Goal: Task Accomplishment & Management: Manage account settings

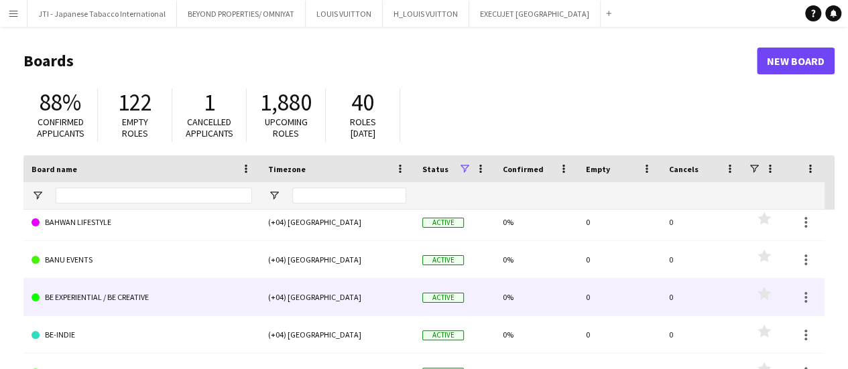
scroll to position [2615, 0]
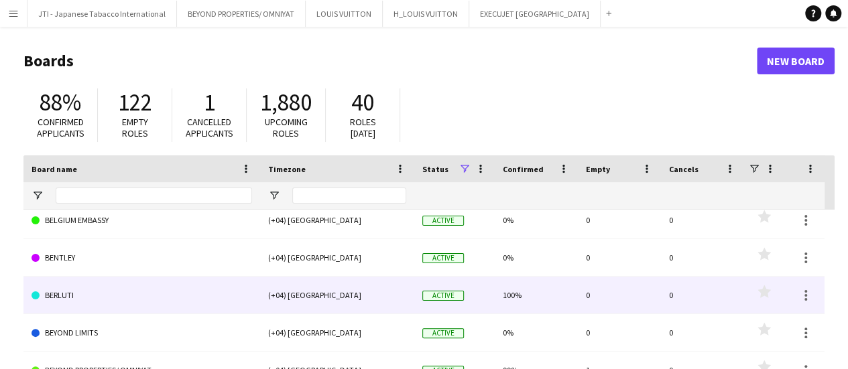
click at [139, 288] on link "BERLUTI" at bounding box center [142, 296] width 221 height 38
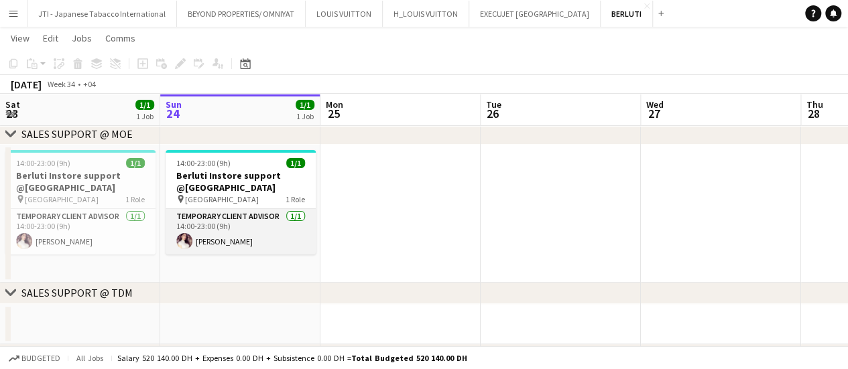
click at [241, 230] on app-card-role "Temporary Client Advisor 1/1 14:00-23:00 (9h) Lama Adnan" at bounding box center [241, 232] width 150 height 46
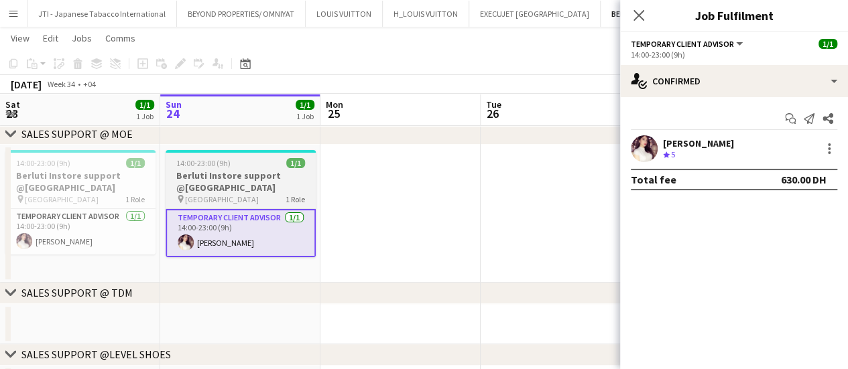
click at [239, 186] on h3 "Berluti Instore support @[GEOGRAPHIC_DATA]" at bounding box center [241, 182] width 150 height 24
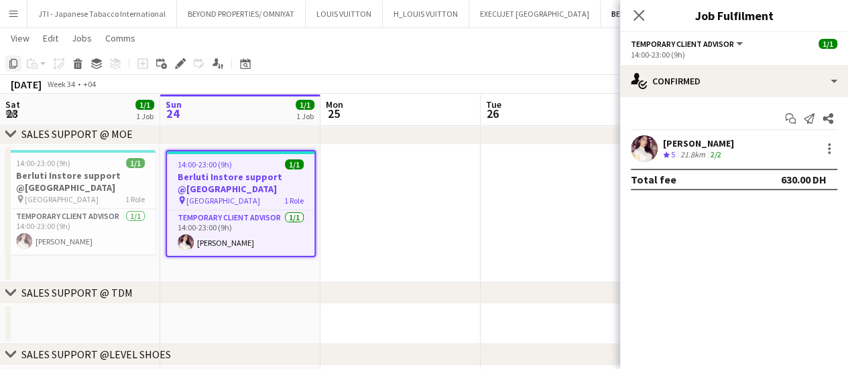
click at [17, 62] on div "Copy" at bounding box center [13, 64] width 16 height 16
click at [9, 59] on icon "Copy" at bounding box center [13, 63] width 11 height 11
click at [411, 202] on app-date-cell at bounding box center [400, 214] width 160 height 138
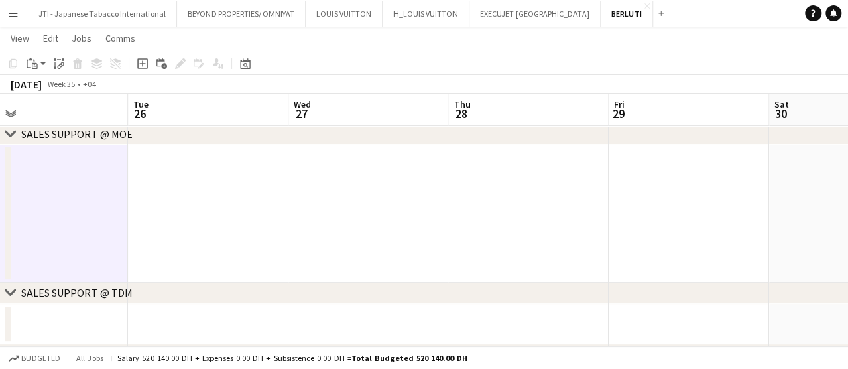
drag, startPoint x: 754, startPoint y: 204, endPoint x: 472, endPoint y: 225, distance: 282.3
click at [402, 247] on app-calendar-viewport "Sat 23 1/1 1 Job Sun 24 1/1 1 Job Mon 25 Tue 26 Wed 27 Thu 28 Fri 29 Sat 30 Sun…" at bounding box center [424, 195] width 848 height 421
click at [527, 210] on app-date-cell at bounding box center [531, 214] width 160 height 138
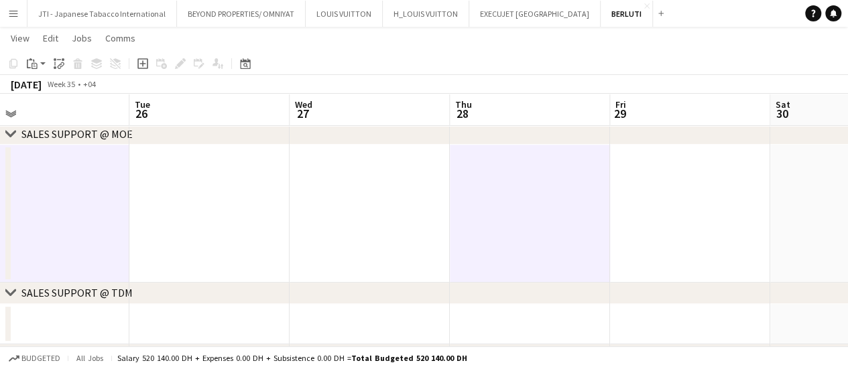
click at [664, 199] on app-date-cell at bounding box center [690, 214] width 160 height 138
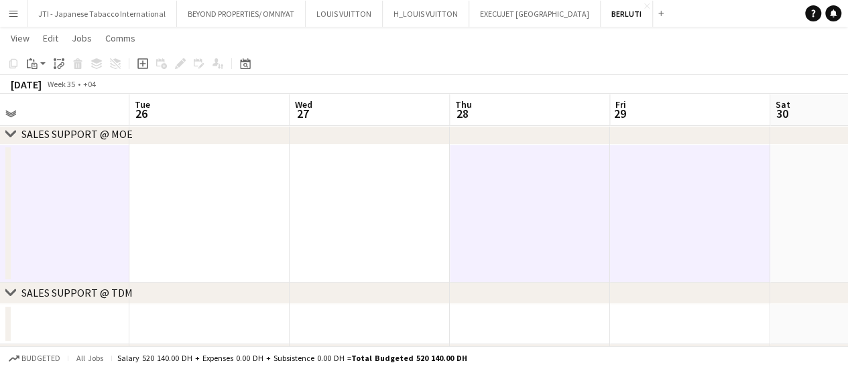
click at [796, 192] on app-date-cell at bounding box center [850, 214] width 160 height 138
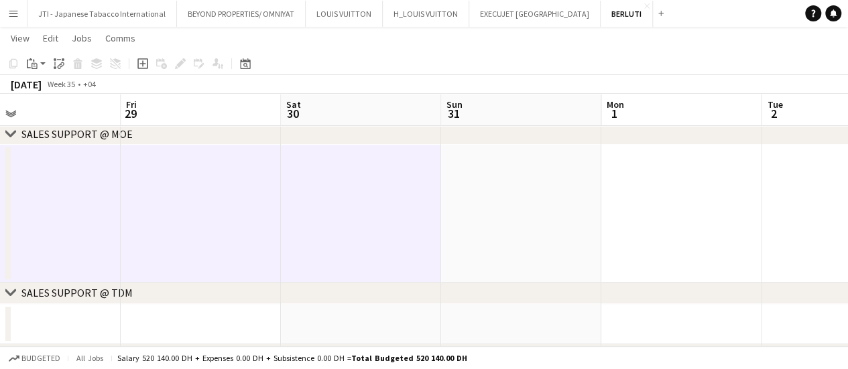
drag, startPoint x: 811, startPoint y: 218, endPoint x: 465, endPoint y: 230, distance: 346.2
click at [318, 269] on app-calendar-viewport "Mon 25 Tue 26 Wed 27 Thu 28 Fri 29 Sat 30 Sun 31 Mon 1 Tue 2 Wed 3 Thu 4" at bounding box center [424, 195] width 848 height 421
click at [540, 211] on app-date-cell at bounding box center [517, 214] width 160 height 138
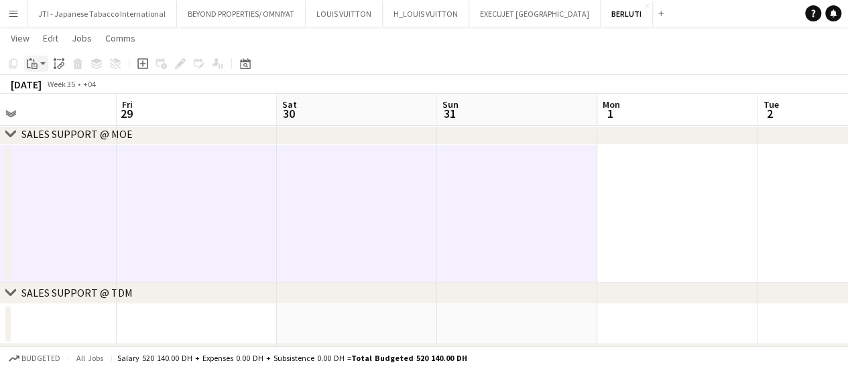
click at [32, 65] on icon at bounding box center [35, 66] width 6 height 6
click at [48, 115] on link "Paste with crew Ctrl+Shift+V" at bounding box center [99, 112] width 126 height 12
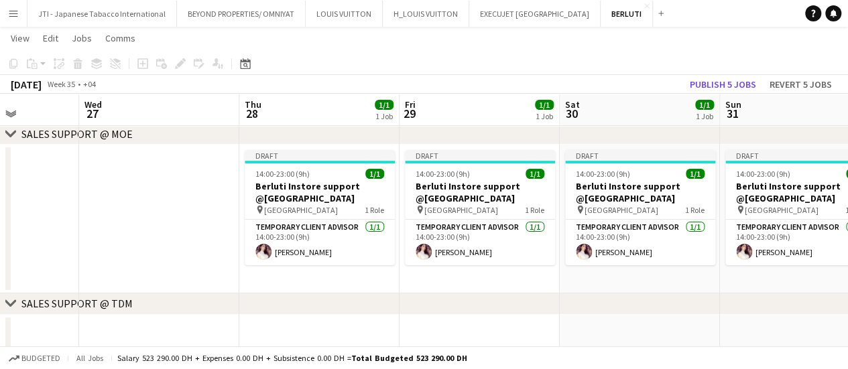
drag, startPoint x: 220, startPoint y: 278, endPoint x: 498, endPoint y: 356, distance: 288.9
click at [495, 280] on app-calendar-viewport "Sun 24 1/1 1 Job Mon 25 1/1 1 Job Tue 26 Wed 27 Thu 28 1/1 1 Job Fri 29 1/1 1 J…" at bounding box center [424, 201] width 848 height 432
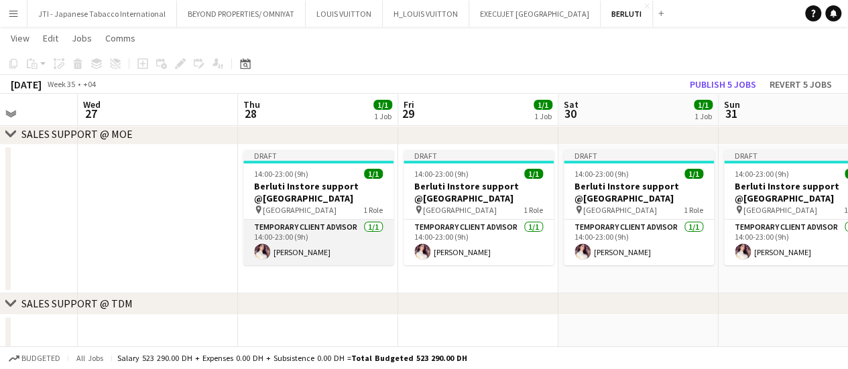
click at [343, 237] on app-card-role "Temporary Client Advisor 1/1 14:00-23:00 (9h) Lama Adnan" at bounding box center [318, 243] width 150 height 46
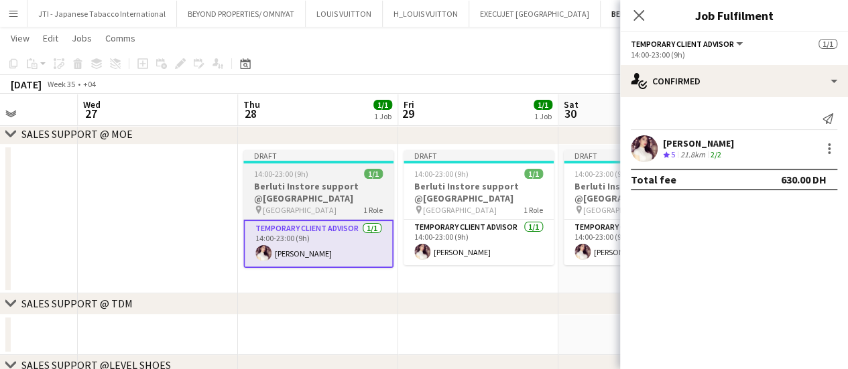
click at [333, 195] on h3 "Berluti Instore support @[GEOGRAPHIC_DATA]" at bounding box center [318, 192] width 150 height 24
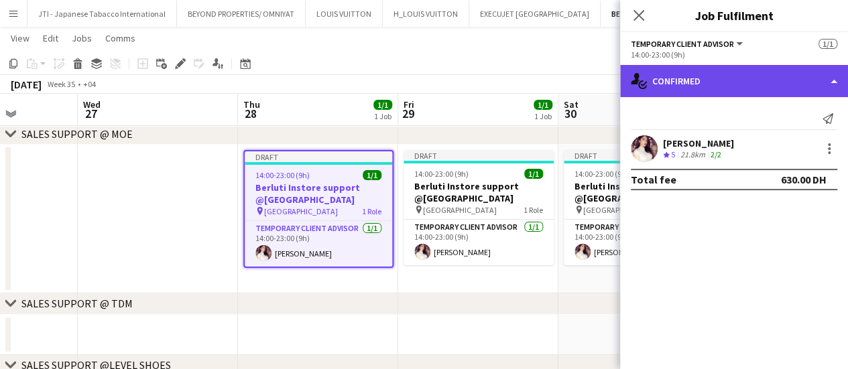
click at [761, 72] on div "single-neutral-actions-check-2 Confirmed" at bounding box center [734, 81] width 228 height 32
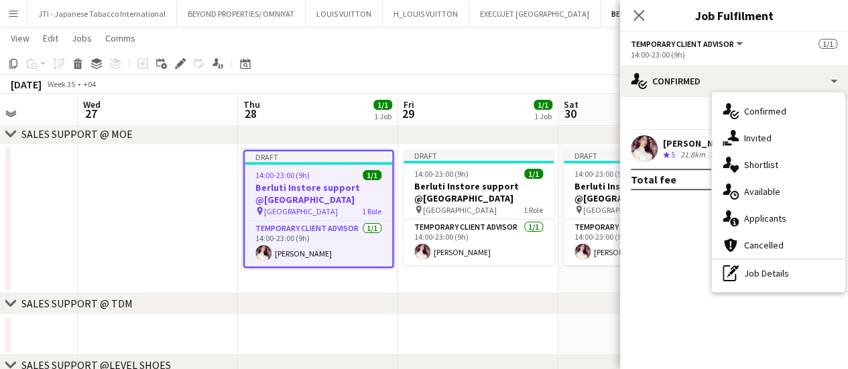
drag, startPoint x: 736, startPoint y: 270, endPoint x: 723, endPoint y: 265, distance: 13.8
click at [736, 272] on icon "pen-write" at bounding box center [731, 273] width 16 height 16
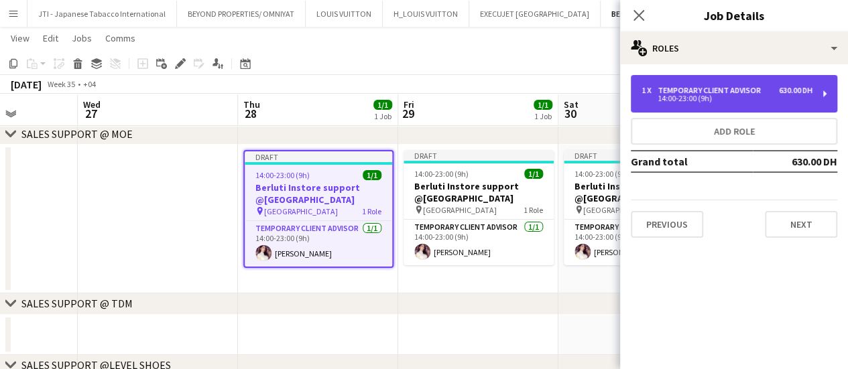
click at [672, 102] on div "14:00-23:00 (9h)" at bounding box center [727, 98] width 171 height 7
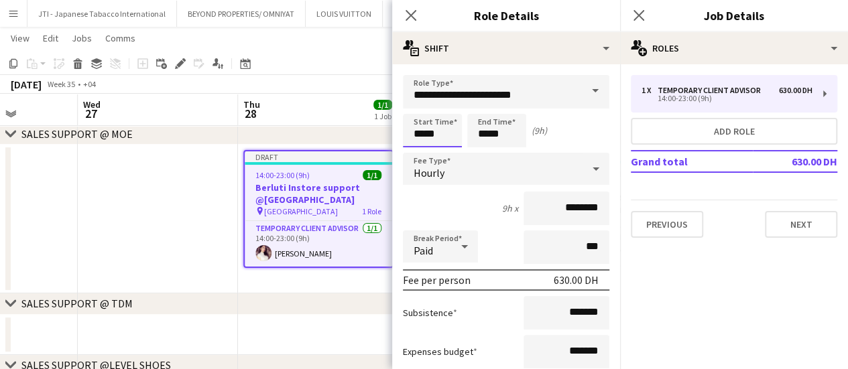
click at [417, 134] on input "*****" at bounding box center [432, 131] width 59 height 34
click at [424, 152] on div at bounding box center [419, 153] width 27 height 13
type input "*****"
click at [414, 151] on div at bounding box center [419, 153] width 27 height 13
drag, startPoint x: 475, startPoint y: 134, endPoint x: 480, endPoint y: 140, distance: 8.1
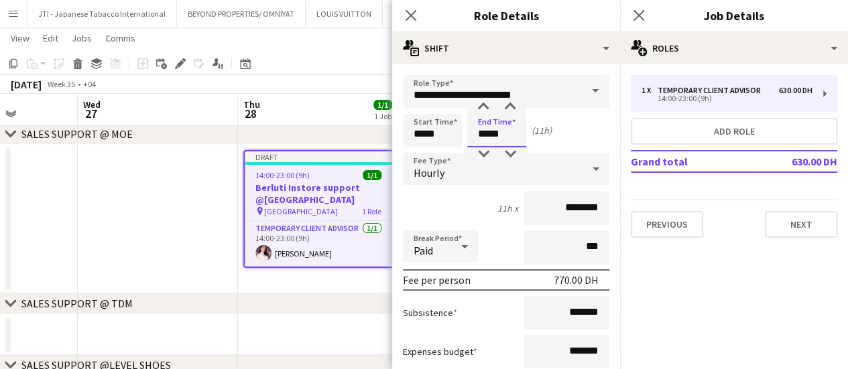
click at [476, 134] on input "*****" at bounding box center [496, 131] width 59 height 34
click at [481, 149] on div at bounding box center [483, 153] width 27 height 13
type input "*****"
click at [481, 149] on div at bounding box center [483, 153] width 27 height 13
click at [344, 278] on app-date-cell "Draft 14:00-23:00 (9h) 1/1 Berluti Instore support @Dubai Mall pin Dubai Mall 1…" at bounding box center [318, 219] width 160 height 149
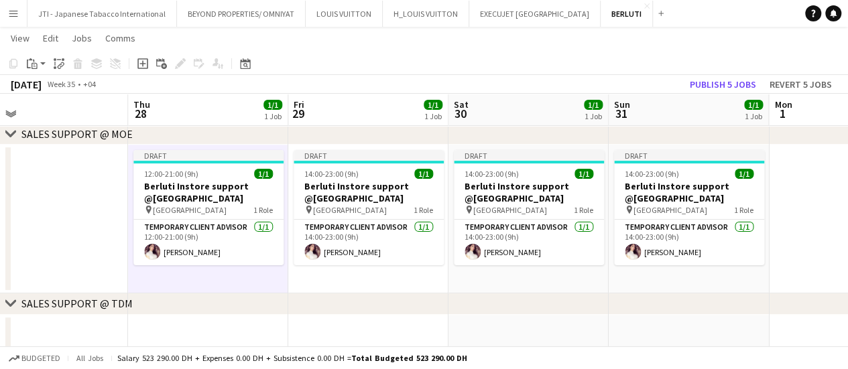
drag, startPoint x: 367, startPoint y: 236, endPoint x: 257, endPoint y: 215, distance: 112.7
click at [257, 215] on app-calendar-viewport "Sun 24 1/1 1 Job Mon 25 1/1 1 Job Tue 26 Wed 27 Thu 28 1/1 1 Job Fri 29 1/1 1 J…" at bounding box center [424, 201] width 848 height 432
drag, startPoint x: 395, startPoint y: 241, endPoint x: 383, endPoint y: 211, distance: 31.9
click at [388, 231] on app-calendar-viewport "Sun 24 1/1 1 Job Mon 25 1/1 1 Job Tue 26 Wed 27 Thu 28 1/1 1 Job Fri 29 1/1 1 J…" at bounding box center [424, 201] width 848 height 432
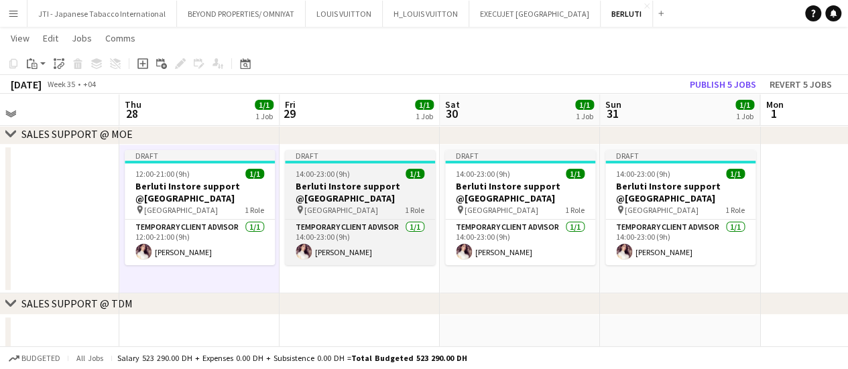
drag, startPoint x: 370, startPoint y: 180, endPoint x: 488, endPoint y: 307, distance: 173.6
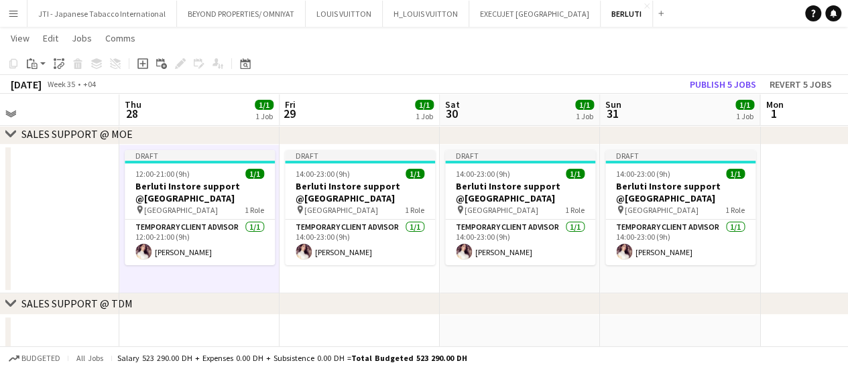
click at [370, 180] on app-job-card "Draft 14:00-23:00 (9h) 1/1 Berluti Instore support @Dubai Mall pin Dubai Mall 1…" at bounding box center [360, 207] width 150 height 115
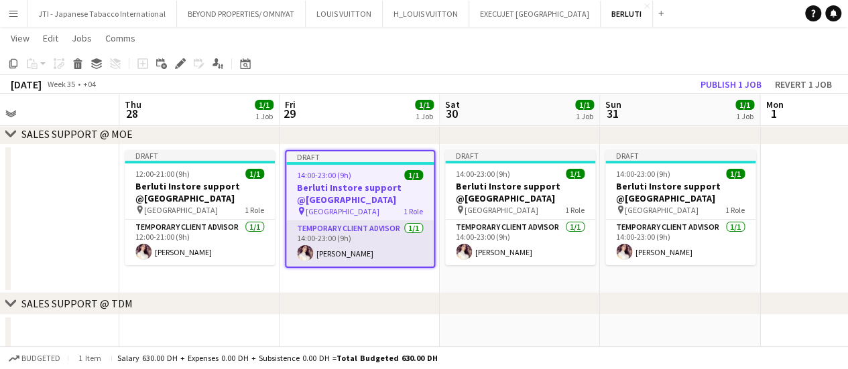
click at [350, 227] on app-card-role "Temporary Client Advisor 1/1 14:00-23:00 (9h) Lama Adnan" at bounding box center [359, 244] width 147 height 46
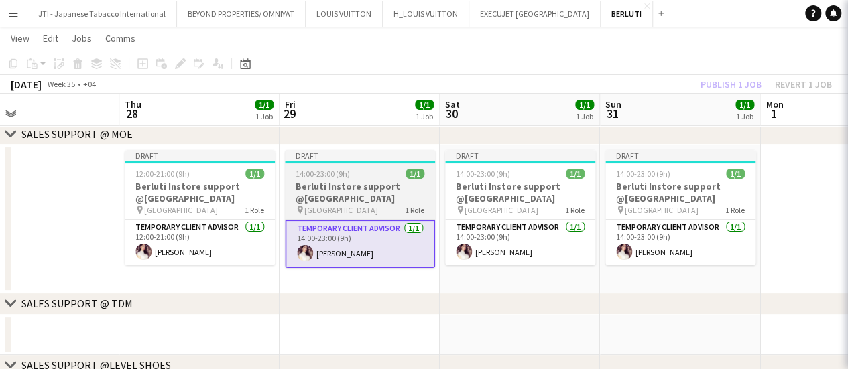
click at [352, 196] on h3 "Berluti Instore support @[GEOGRAPHIC_DATA]" at bounding box center [360, 192] width 150 height 24
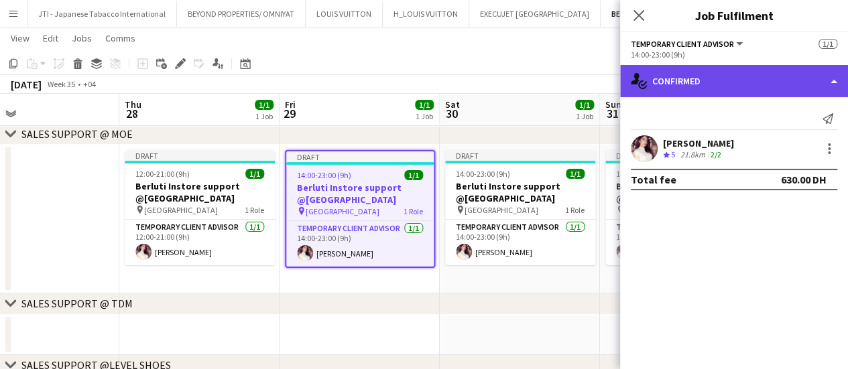
click at [716, 96] on div "single-neutral-actions-check-2 Confirmed" at bounding box center [734, 81] width 228 height 32
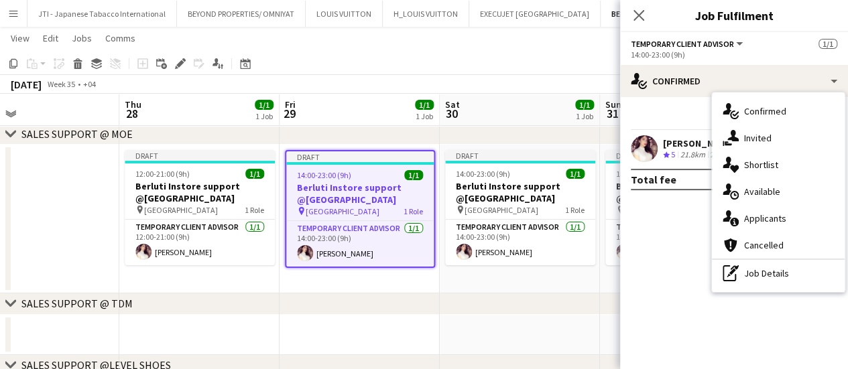
click at [742, 276] on div "pen-write Job Details" at bounding box center [778, 273] width 133 height 27
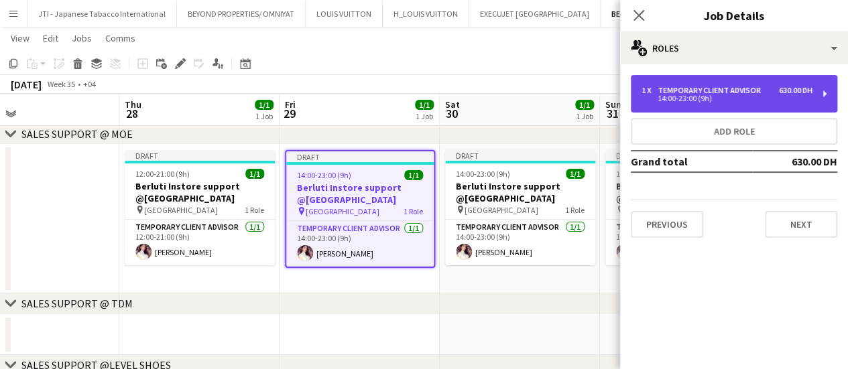
click at [703, 105] on div "1 x Temporary Client Advisor 630.00 DH 14:00-23:00 (9h)" at bounding box center [734, 94] width 206 height 38
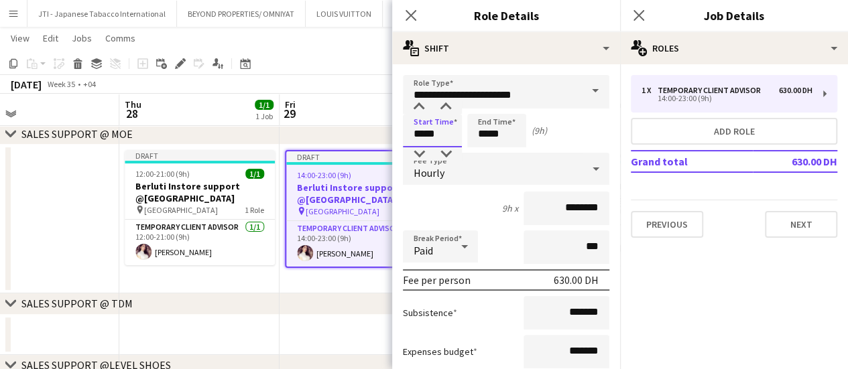
drag, startPoint x: 421, startPoint y: 141, endPoint x: 422, endPoint y: 117, distance: 24.8
click at [420, 140] on input "*****" at bounding box center [432, 131] width 59 height 34
type input "*****"
click at [424, 109] on div at bounding box center [419, 107] width 27 height 13
click at [479, 130] on input "*****" at bounding box center [496, 131] width 59 height 34
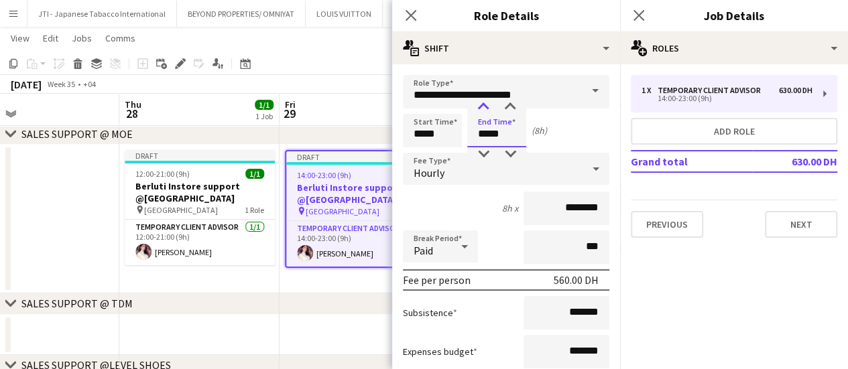
type input "*****"
click at [483, 105] on div at bounding box center [483, 107] width 27 height 13
click at [402, 15] on app-icon "Close pop-in" at bounding box center [411, 15] width 19 height 19
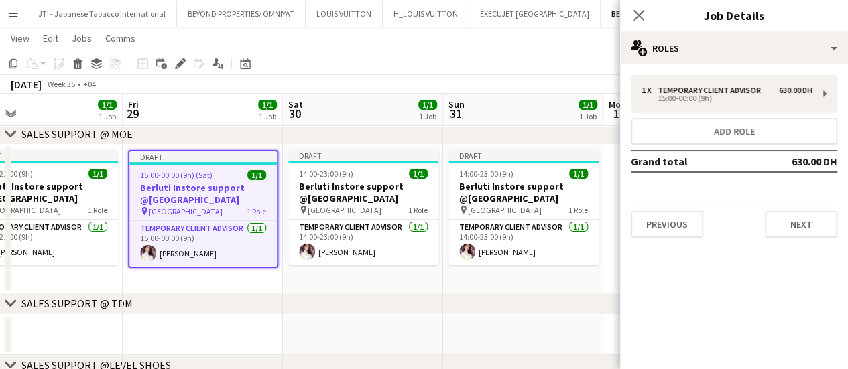
drag, startPoint x: 501, startPoint y: 247, endPoint x: 371, endPoint y: 247, distance: 130.1
click at [371, 247] on app-calendar-viewport "Tue 26 Wed 27 Thu 28 1/1 1 Job Fri 29 1/1 1 Job Sat 30 1/1 1 Job Sun 31 1/1 1 J…" at bounding box center [424, 201] width 848 height 432
drag, startPoint x: 378, startPoint y: 247, endPoint x: 381, endPoint y: 209, distance: 39.0
click at [380, 247] on app-card-role "Temporary Client Advisor 1/1 14:00-23:00 (9h) Lama Adnan" at bounding box center [363, 243] width 150 height 46
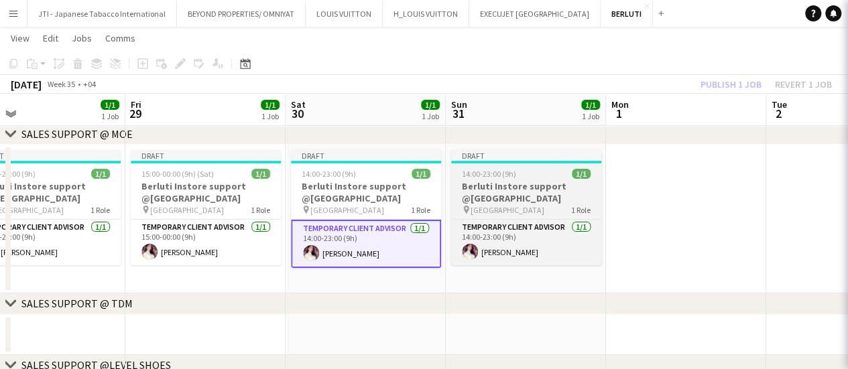
drag, startPoint x: 379, startPoint y: 204, endPoint x: 572, endPoint y: 174, distance: 195.4
click at [379, 204] on div "pin Dubai Mall 1 Role" at bounding box center [366, 209] width 150 height 11
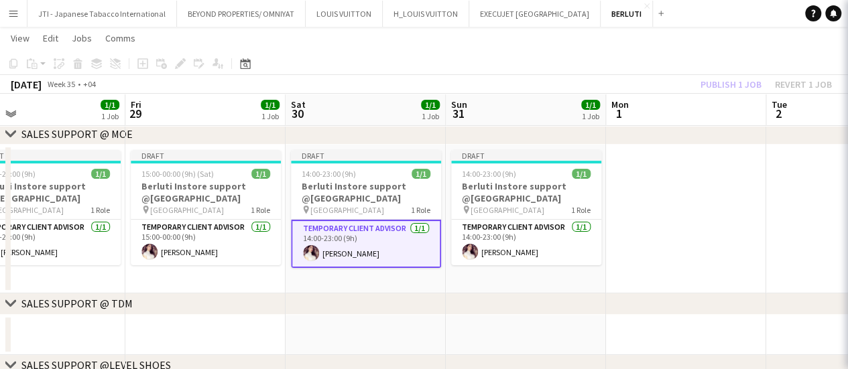
scroll to position [0, 355]
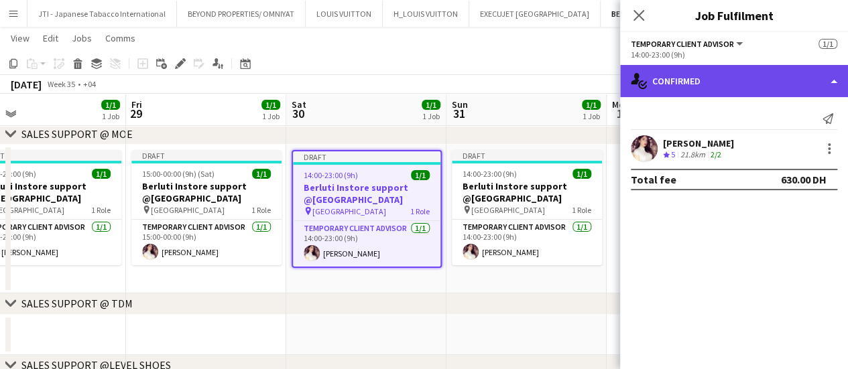
click at [709, 77] on div "single-neutral-actions-check-2 Confirmed" at bounding box center [734, 81] width 228 height 32
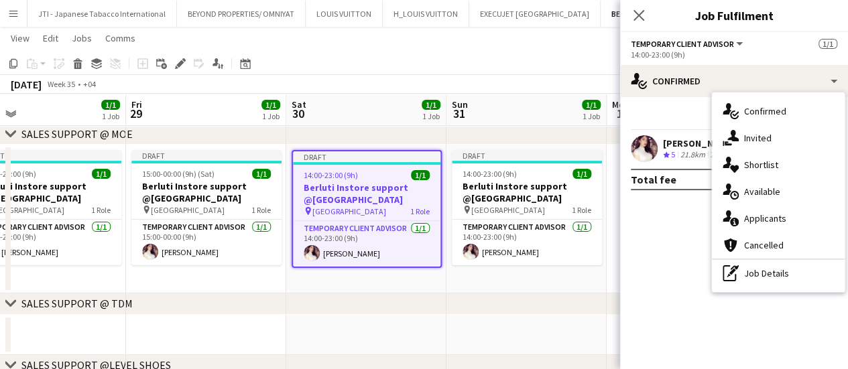
drag, startPoint x: 735, startPoint y: 276, endPoint x: 729, endPoint y: 241, distance: 36.0
click at [735, 278] on icon at bounding box center [729, 273] width 13 height 16
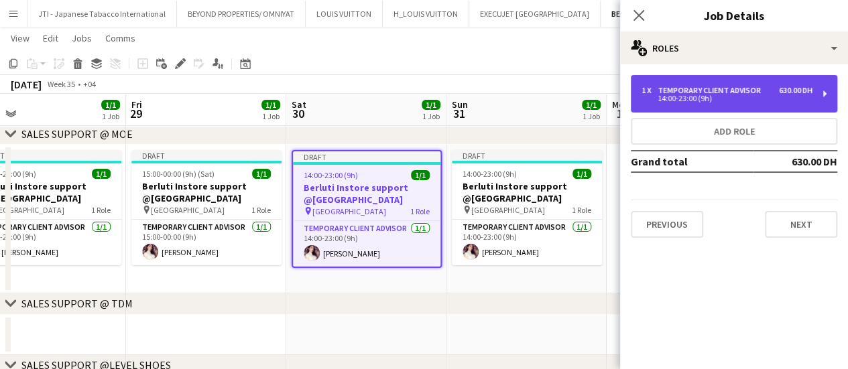
click at [683, 95] on div "14:00-23:00 (9h)" at bounding box center [727, 98] width 171 height 7
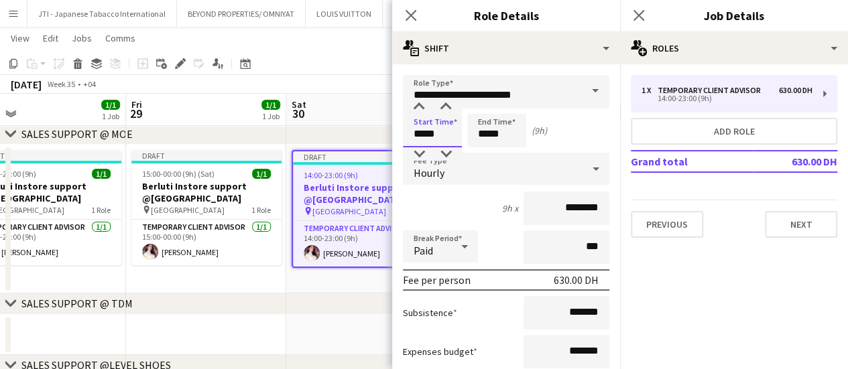
click at [423, 129] on input "*****" at bounding box center [432, 131] width 59 height 34
type input "*****"
click at [420, 103] on div at bounding box center [419, 107] width 27 height 13
click at [481, 135] on input "*****" at bounding box center [496, 131] width 59 height 34
type input "*****"
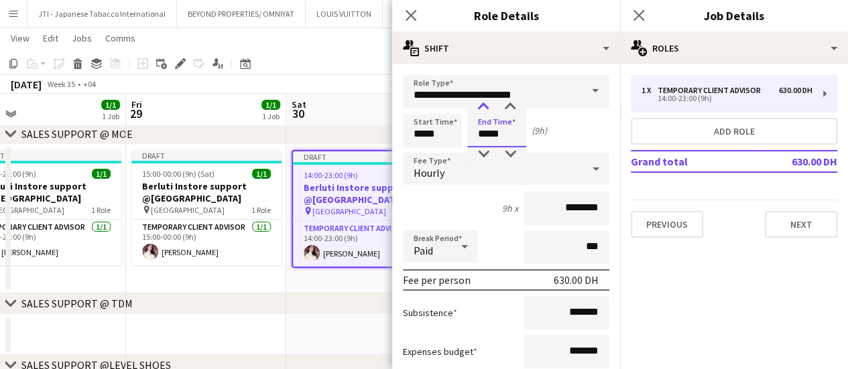
click at [481, 105] on div at bounding box center [483, 107] width 27 height 13
click at [326, 285] on app-date-cell "Draft 14:00-23:00 (9h) 1/1 Berluti Instore support @Dubai Mall pin Dubai Mall 1…" at bounding box center [366, 219] width 160 height 149
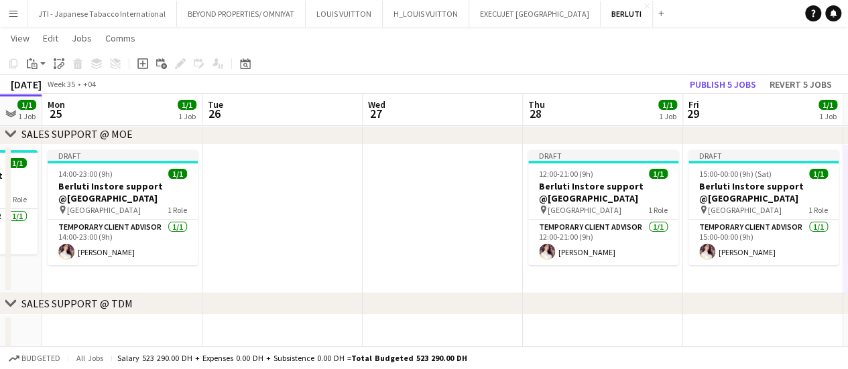
drag, startPoint x: 231, startPoint y: 186, endPoint x: 337, endPoint y: 215, distance: 110.0
click at [737, 222] on app-calendar-viewport "Sat 23 1/1 1 Job Sun 24 1/1 1 Job Mon 25 1/1 1 Job Tue 26 Wed 27 Thu 28 1/1 1 J…" at bounding box center [424, 201] width 848 height 432
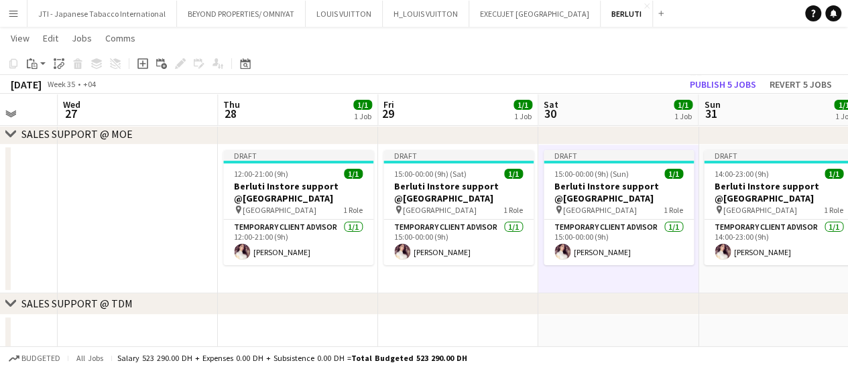
drag, startPoint x: 338, startPoint y: 210, endPoint x: 0, endPoint y: 216, distance: 338.0
click at [0, 216] on app-calendar-viewport "Sat 23 1/1 1 Job Sun 24 1/1 1 Job Mon 25 1/1 1 Job Tue 26 Wed 27 Thu 28 1/1 1 J…" at bounding box center [424, 201] width 848 height 432
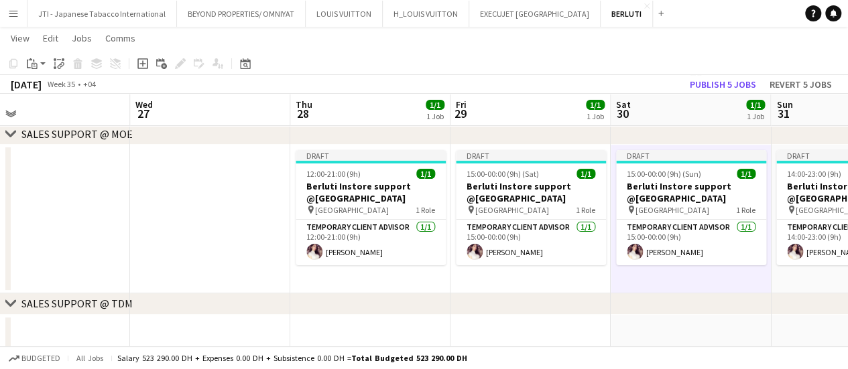
scroll to position [0, 519]
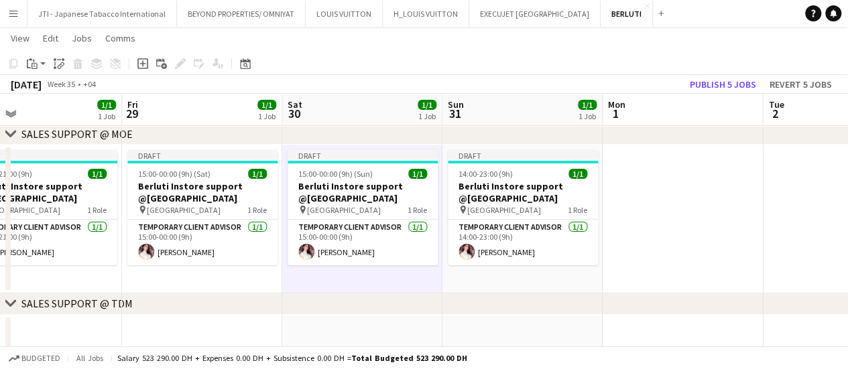
drag, startPoint x: 697, startPoint y: 217, endPoint x: 441, endPoint y: 202, distance: 256.5
click at [441, 202] on app-calendar-viewport "Mon 25 1/1 1 Job Tue 26 Wed 27 Thu 28 1/1 1 Job Fri 29 1/1 1 Job Sat 30 1/1 1 J…" at bounding box center [424, 201] width 848 height 432
click at [713, 80] on button "Publish 5 jobs" at bounding box center [723, 84] width 77 height 17
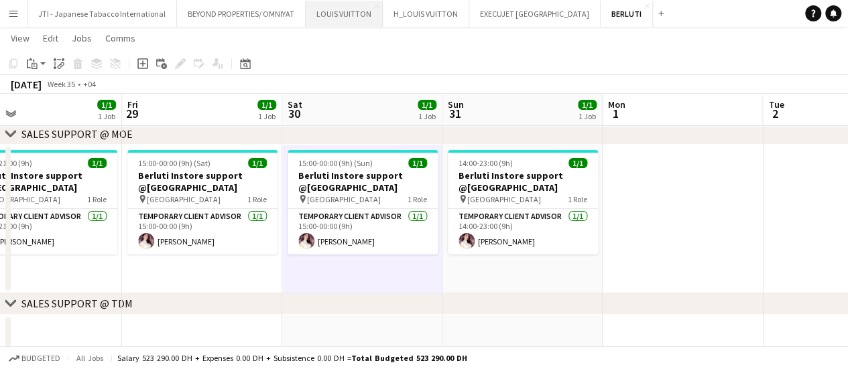
click at [344, 17] on button "LOUIS VUITTON Close" at bounding box center [344, 14] width 77 height 26
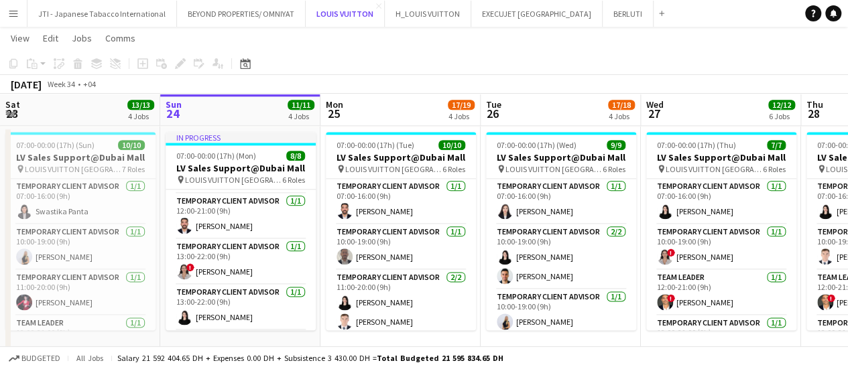
scroll to position [37, 0]
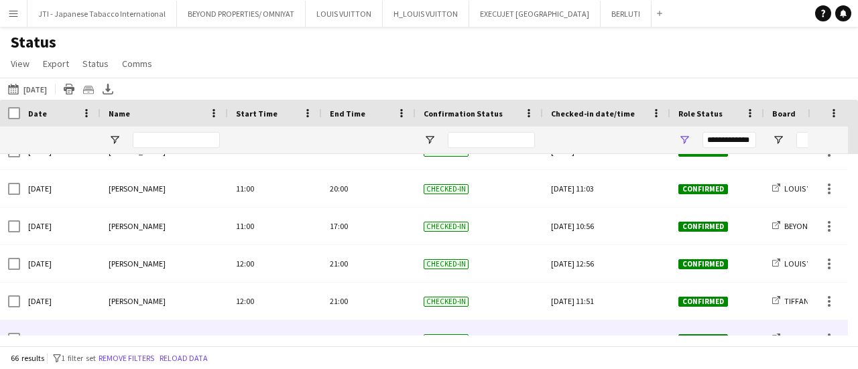
scroll to position [1414, 0]
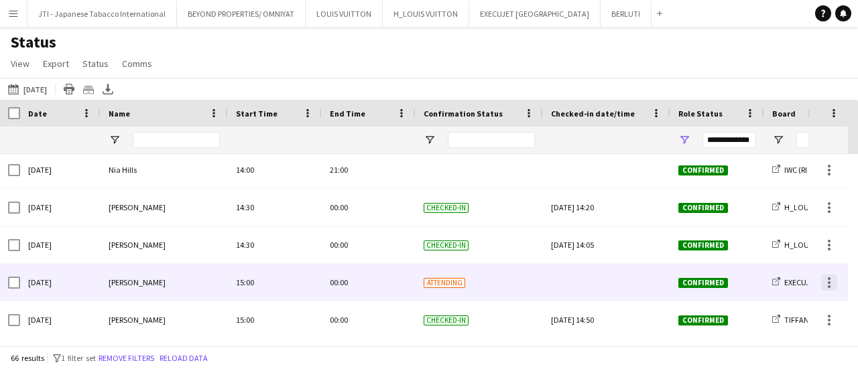
click at [832, 284] on div at bounding box center [829, 283] width 16 height 16
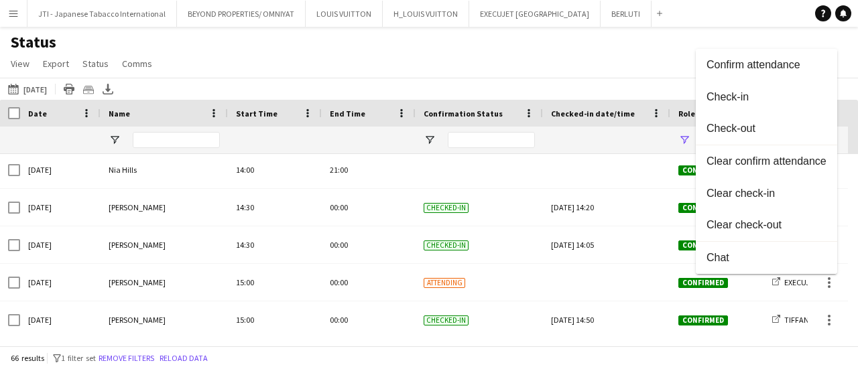
drag, startPoint x: 728, startPoint y: 97, endPoint x: 677, endPoint y: 132, distance: 62.1
click at [728, 97] on span "Check-in" at bounding box center [767, 97] width 120 height 12
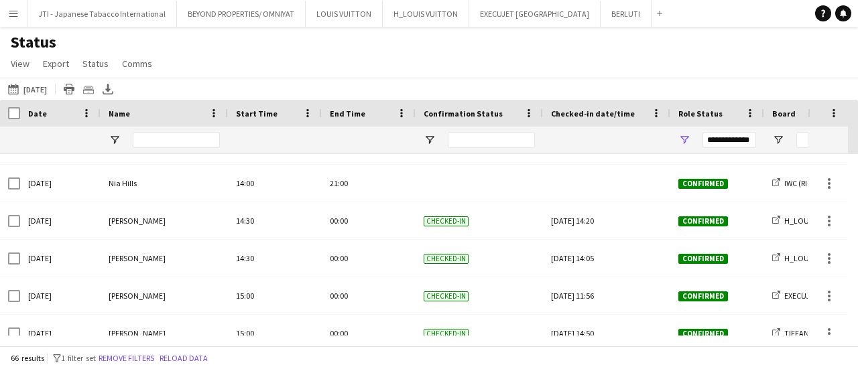
drag, startPoint x: 324, startPoint y: 347, endPoint x: 370, endPoint y: 346, distance: 45.6
click at [370, 347] on main "Status View Views Default view New view Update view Delete view Edit name Custo…" at bounding box center [429, 189] width 858 height 324
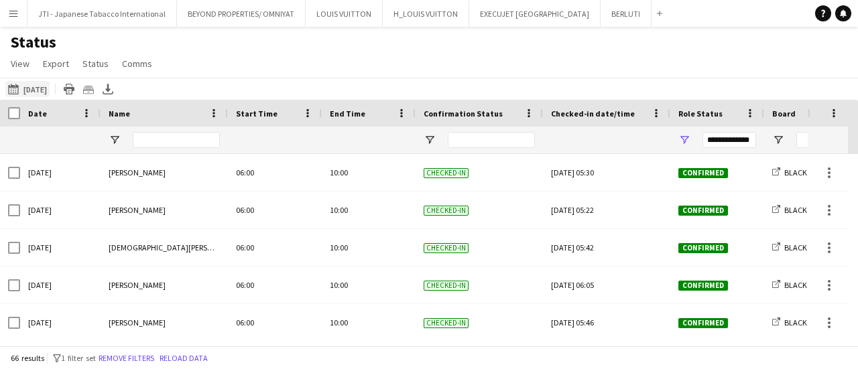
click at [41, 84] on button "This Week Yesterday" at bounding box center [27, 89] width 44 height 16
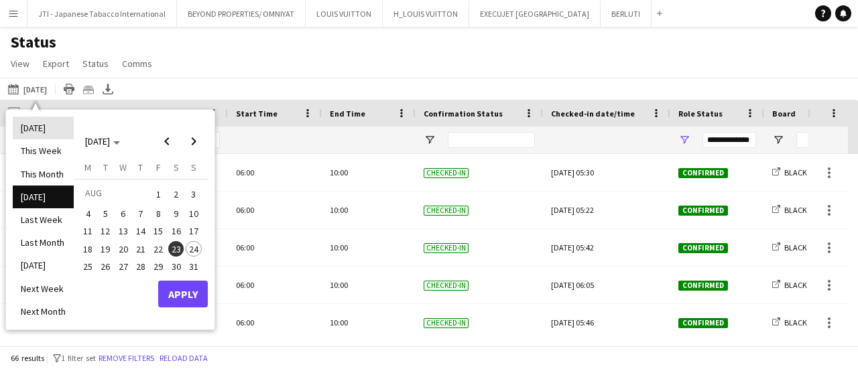
click at [38, 123] on li "[DATE]" at bounding box center [43, 128] width 61 height 23
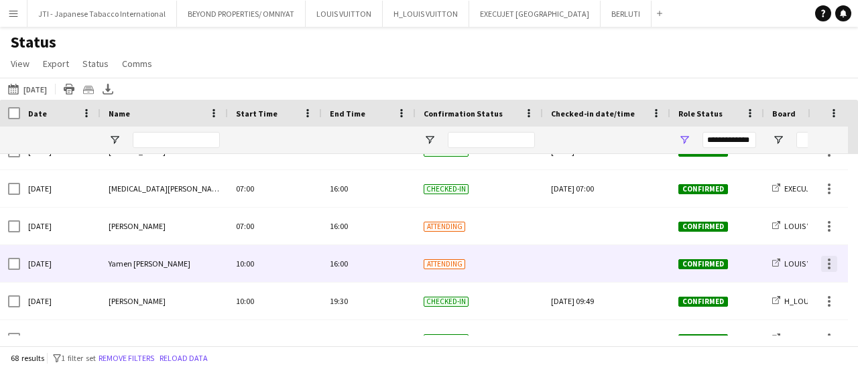
click at [831, 265] on div at bounding box center [829, 264] width 16 height 16
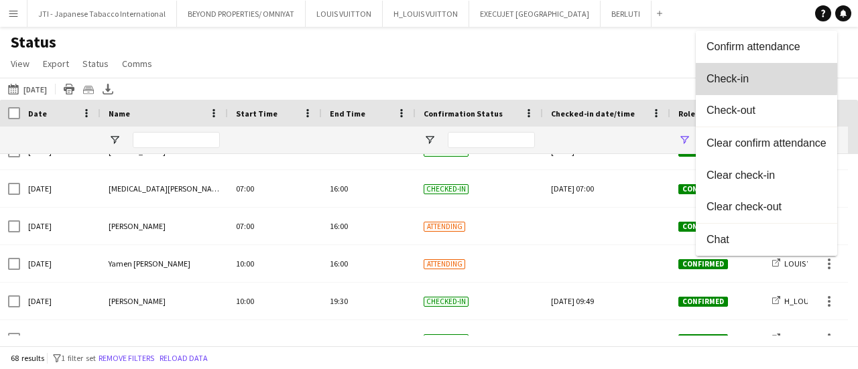
click at [755, 77] on span "Check-in" at bounding box center [767, 79] width 120 height 12
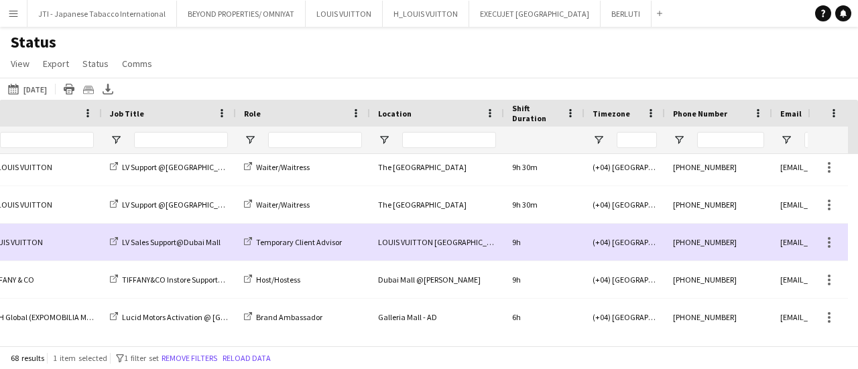
scroll to position [0, 848]
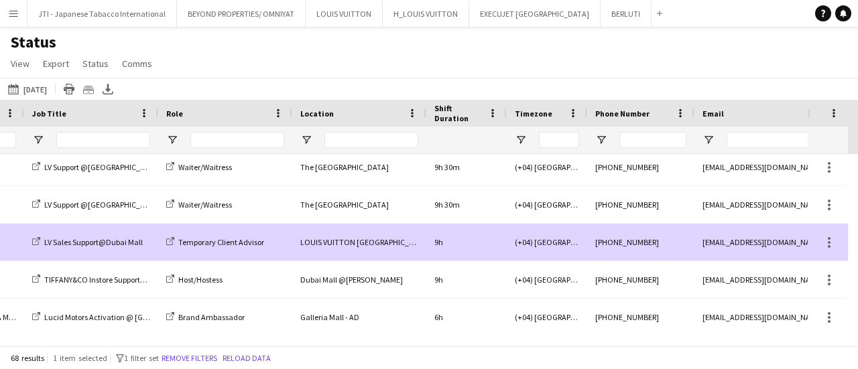
click at [628, 243] on div "+971526708919" at bounding box center [640, 242] width 107 height 37
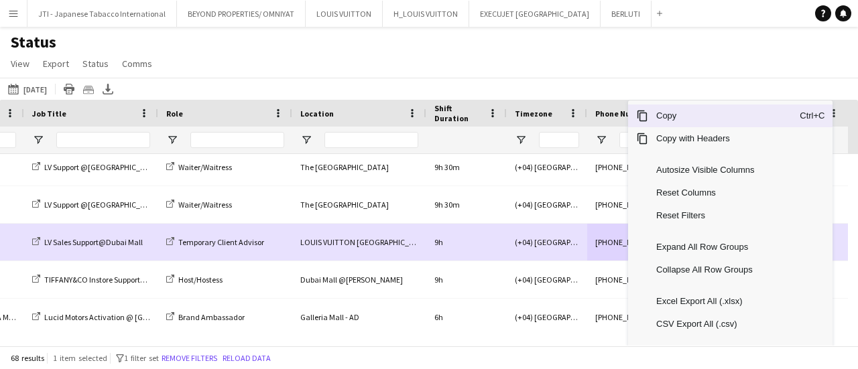
click at [673, 109] on span "Copy" at bounding box center [724, 116] width 152 height 23
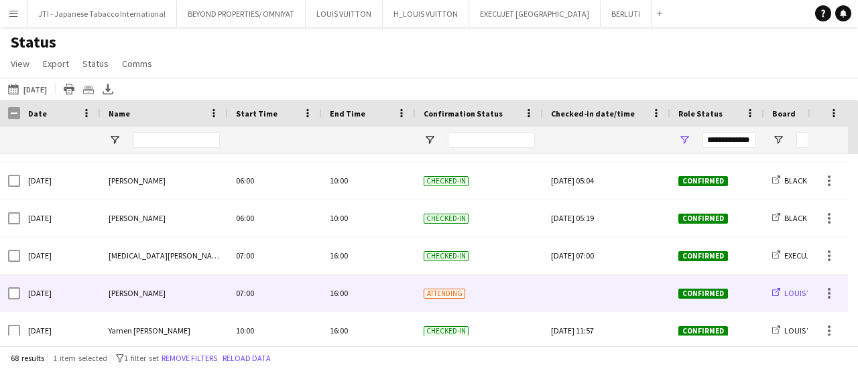
click at [792, 296] on span "LOUIS VUITTON" at bounding box center [811, 293] width 55 height 10
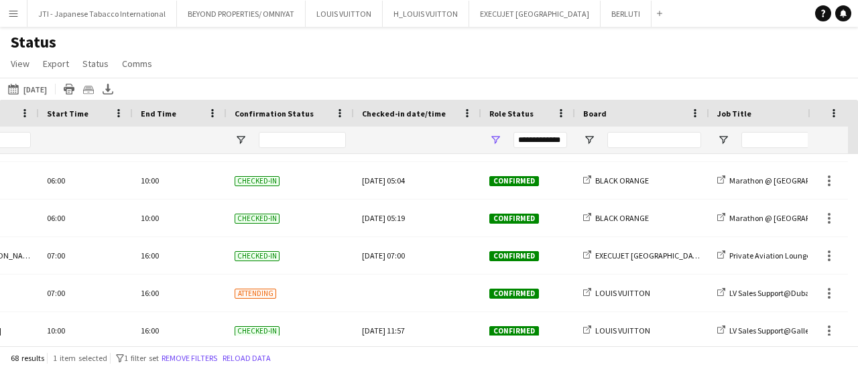
scroll to position [0, 492]
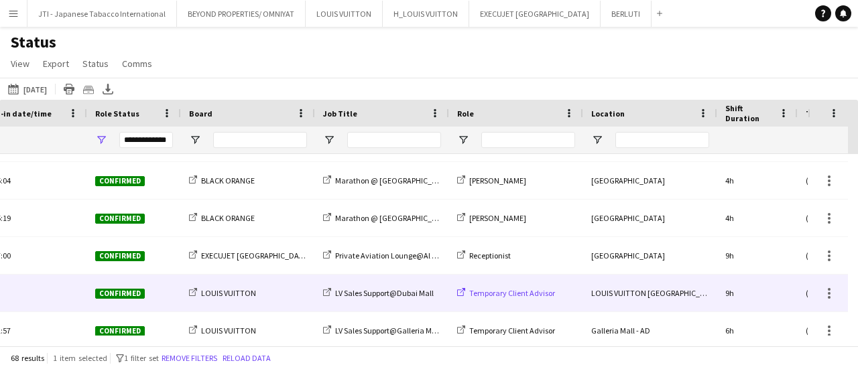
click at [491, 292] on span "Temporary Client Advisor" at bounding box center [512, 293] width 86 height 10
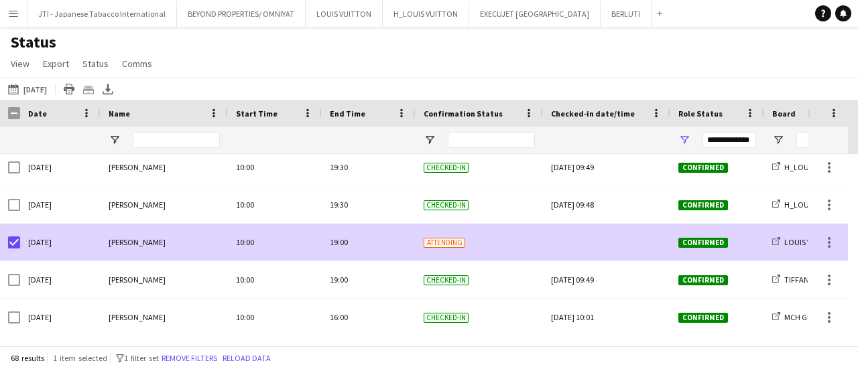
click at [791, 249] on div "LOUIS VUITTON" at bounding box center [831, 242] width 134 height 37
click at [792, 243] on span "LOUIS VUITTON" at bounding box center [811, 242] width 55 height 10
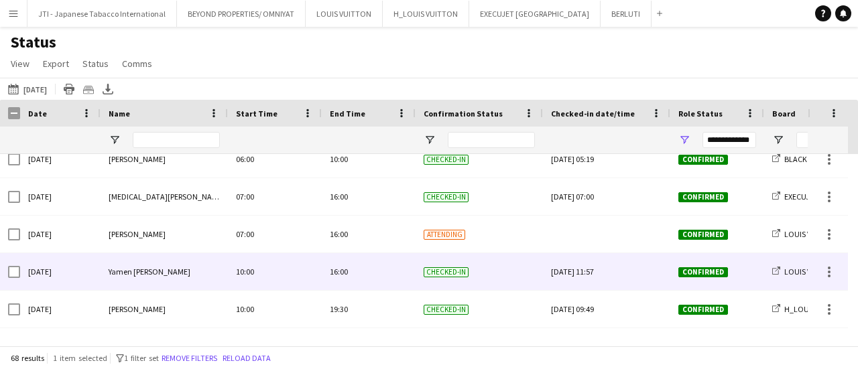
scroll to position [1073, 0]
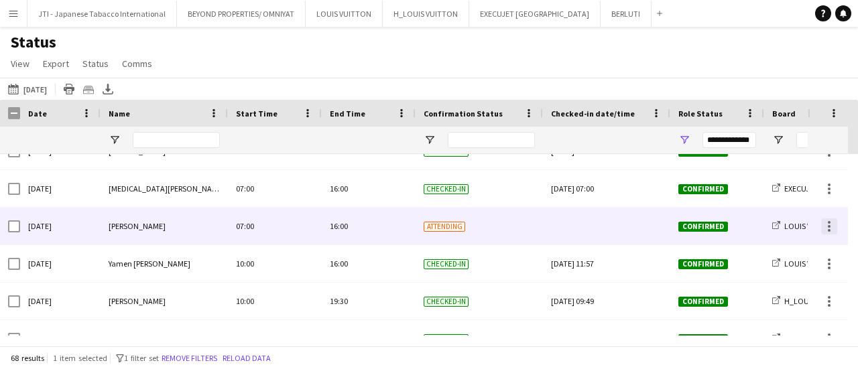
click at [826, 223] on div at bounding box center [829, 227] width 16 height 16
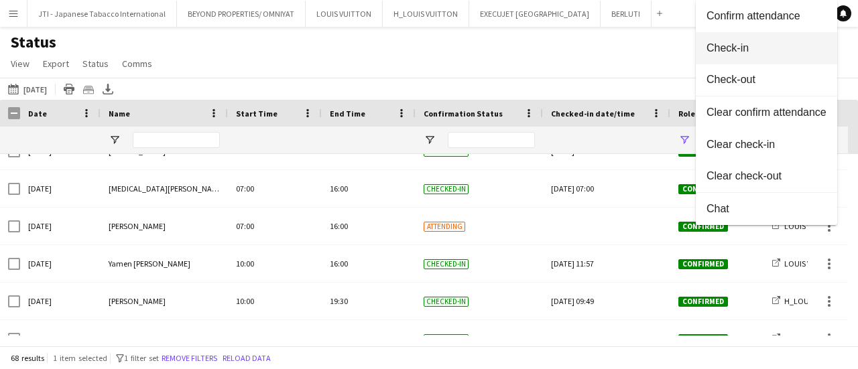
click at [732, 42] on button "Check-in" at bounding box center [766, 48] width 141 height 32
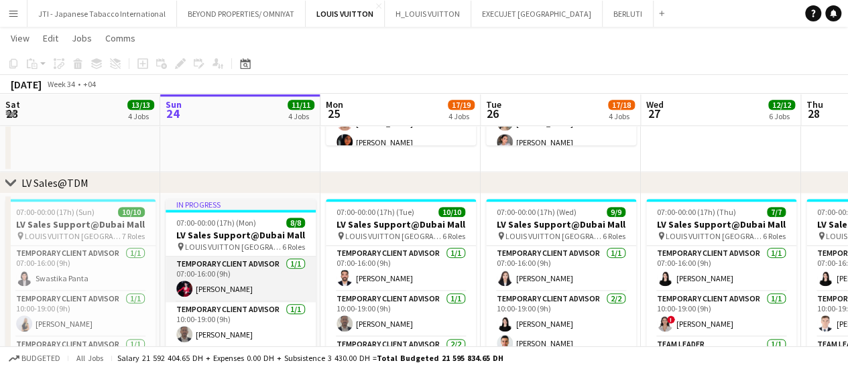
click at [249, 277] on app-card-role "Temporary Client Advisor 1/1 07:00-16:00 (9h) Polina Naidiuk" at bounding box center [241, 280] width 150 height 46
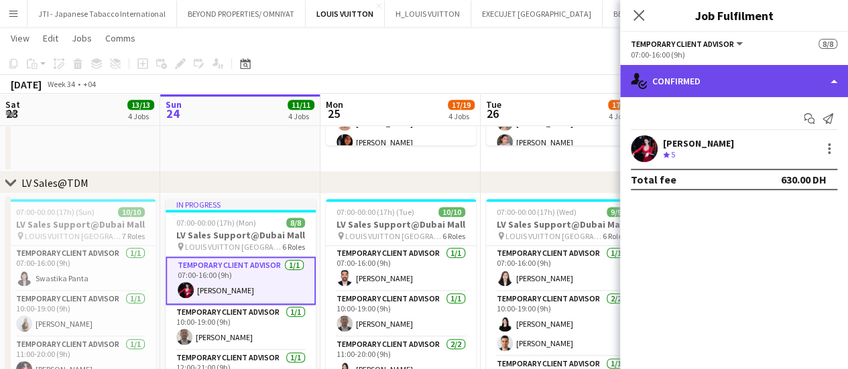
click at [716, 84] on div "single-neutral-actions-check-2 Confirmed" at bounding box center [734, 81] width 228 height 32
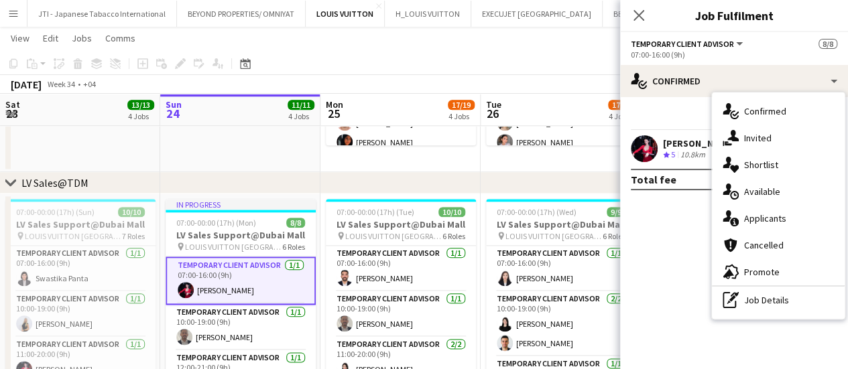
click at [690, 150] on div "10.8km" at bounding box center [693, 155] width 30 height 11
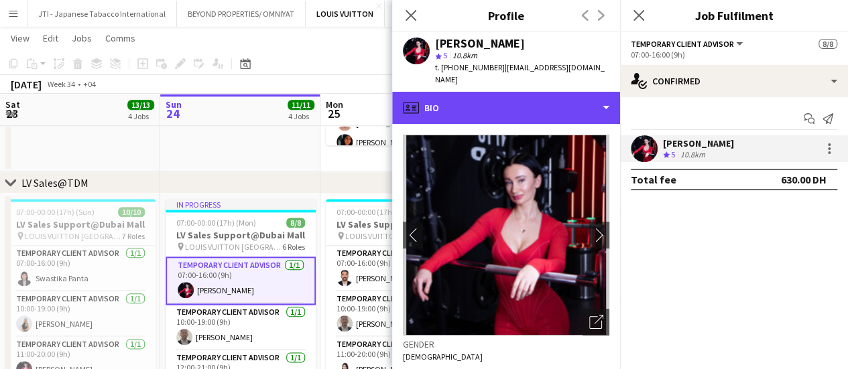
click at [483, 108] on div "profile Bio" at bounding box center [506, 108] width 228 height 32
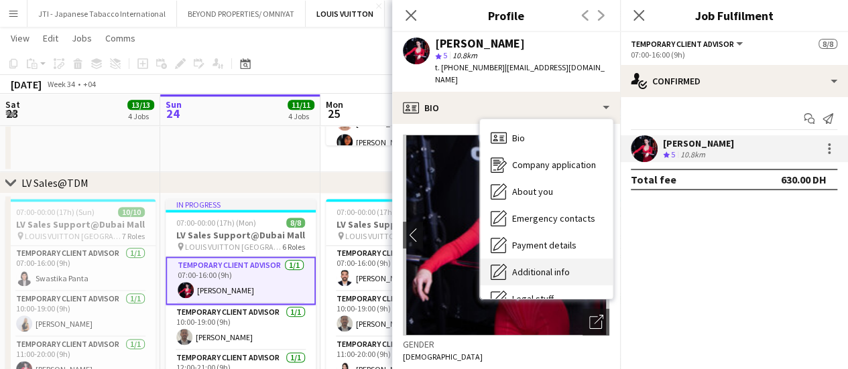
click at [521, 266] on span "Additional info" at bounding box center [541, 272] width 58 height 12
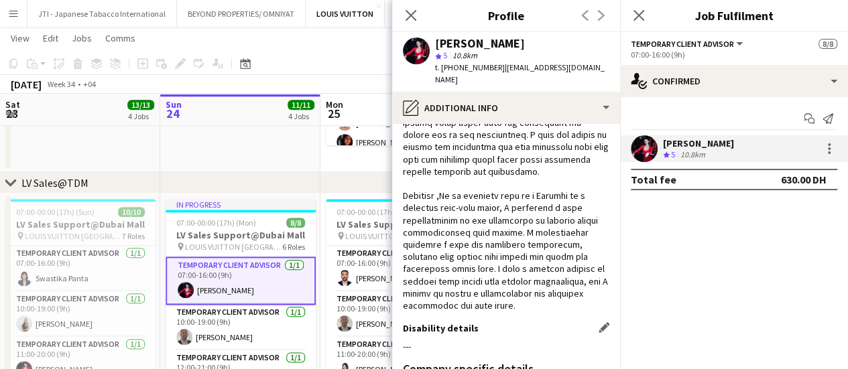
scroll to position [469, 0]
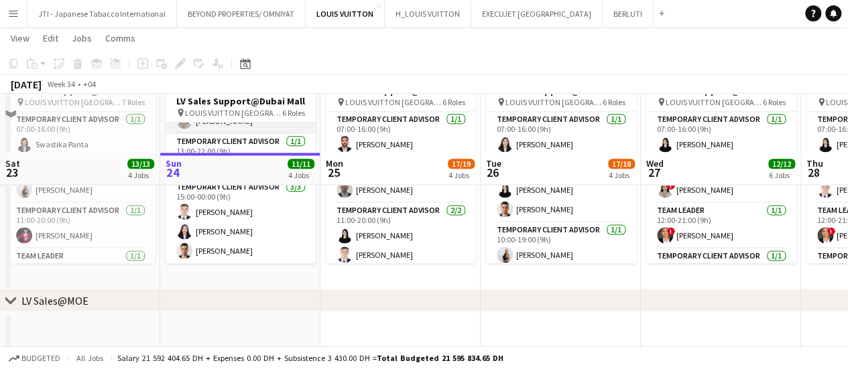
scroll to position [1006, 0]
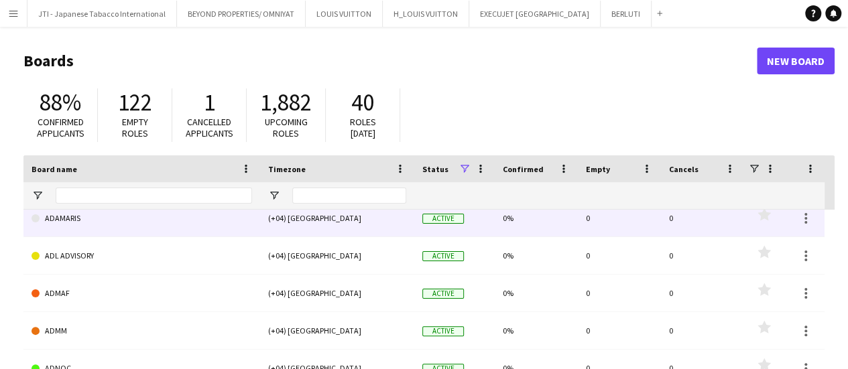
scroll to position [536, 0]
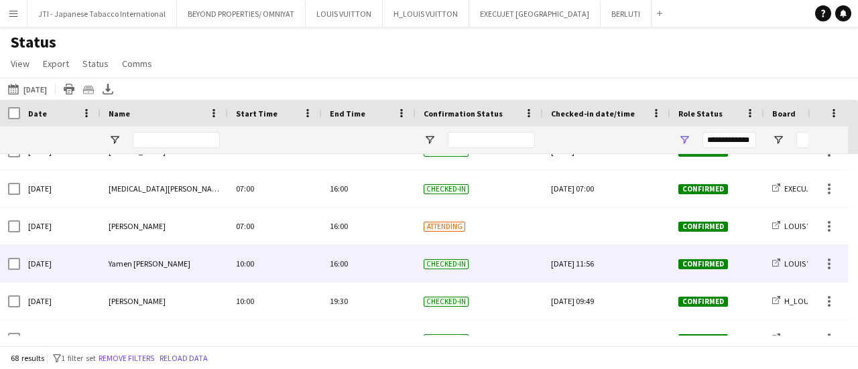
scroll to position [1073, 0]
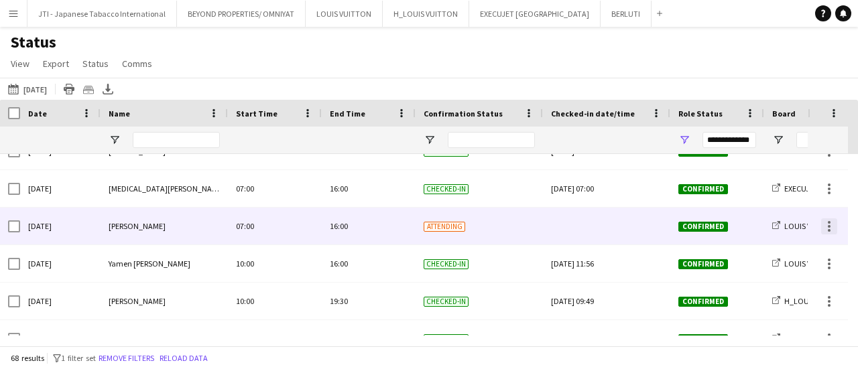
click at [835, 228] on div at bounding box center [829, 227] width 16 height 16
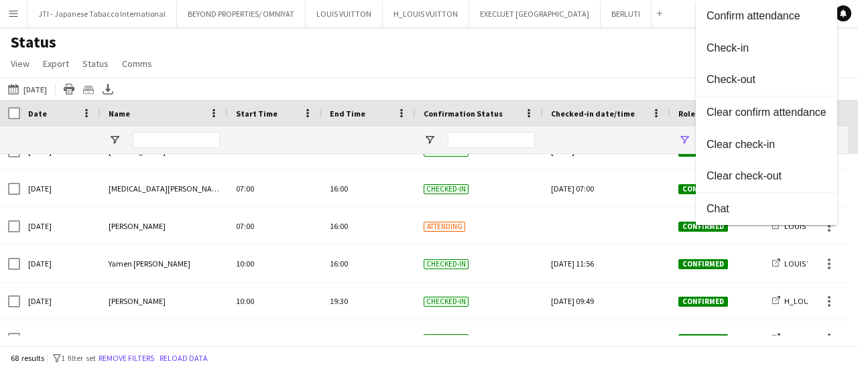
click at [750, 49] on span "Check-in" at bounding box center [767, 48] width 120 height 12
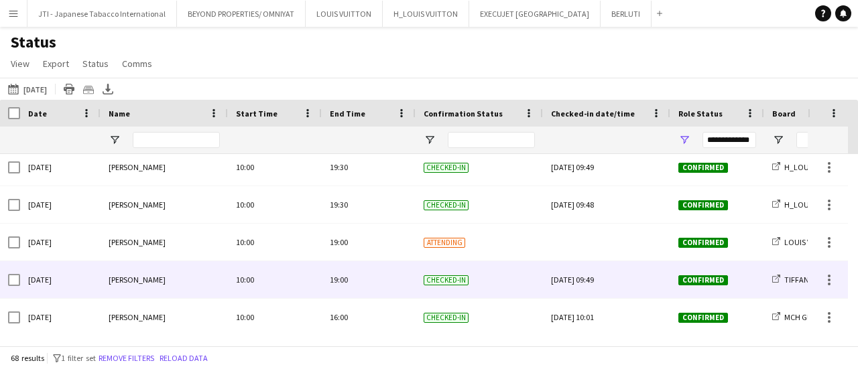
scroll to position [1382, 0]
